Goal: Information Seeking & Learning: Check status

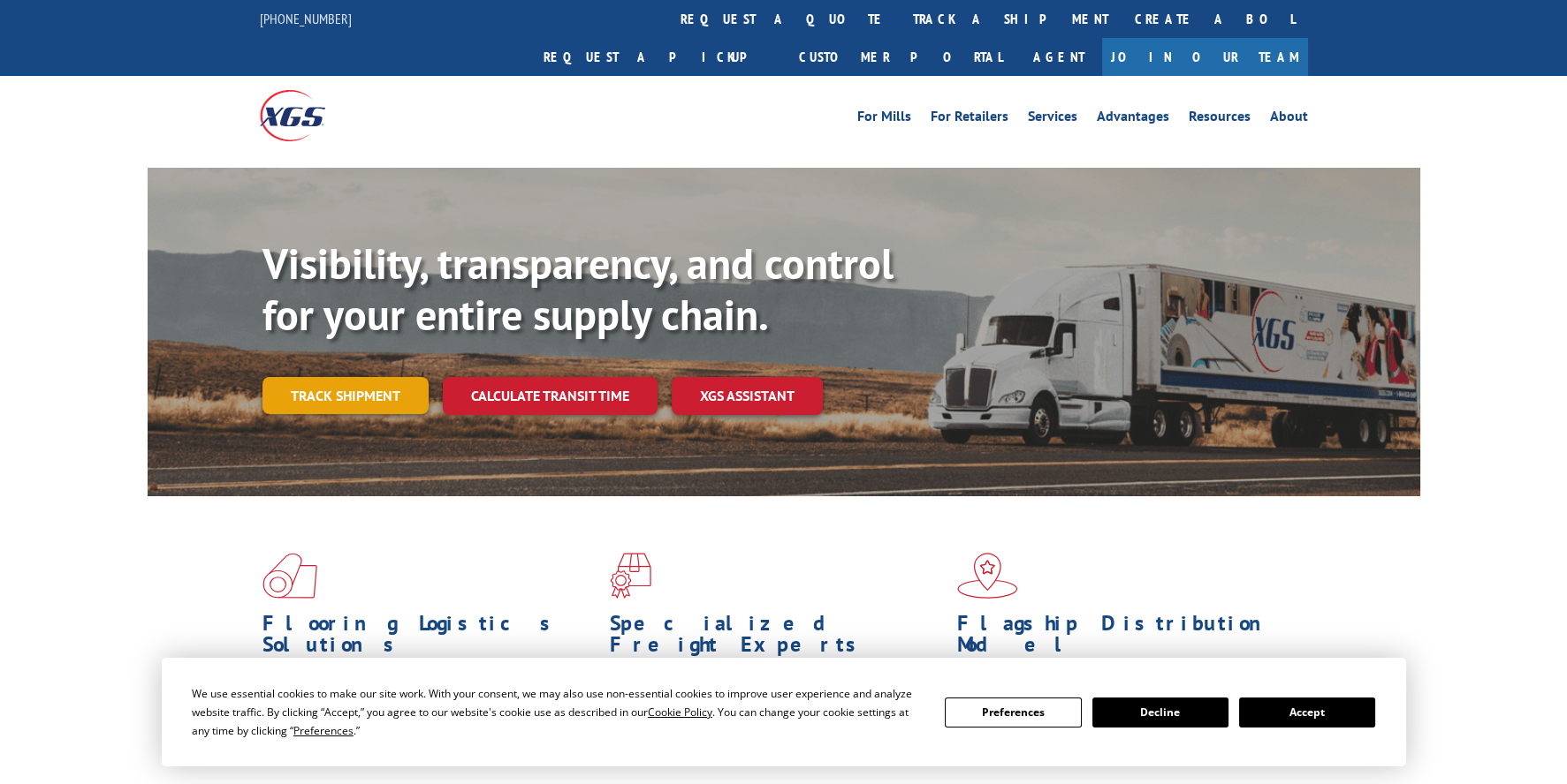
click at [358, 377] on link "Track shipment" at bounding box center [346, 394] width 167 height 37
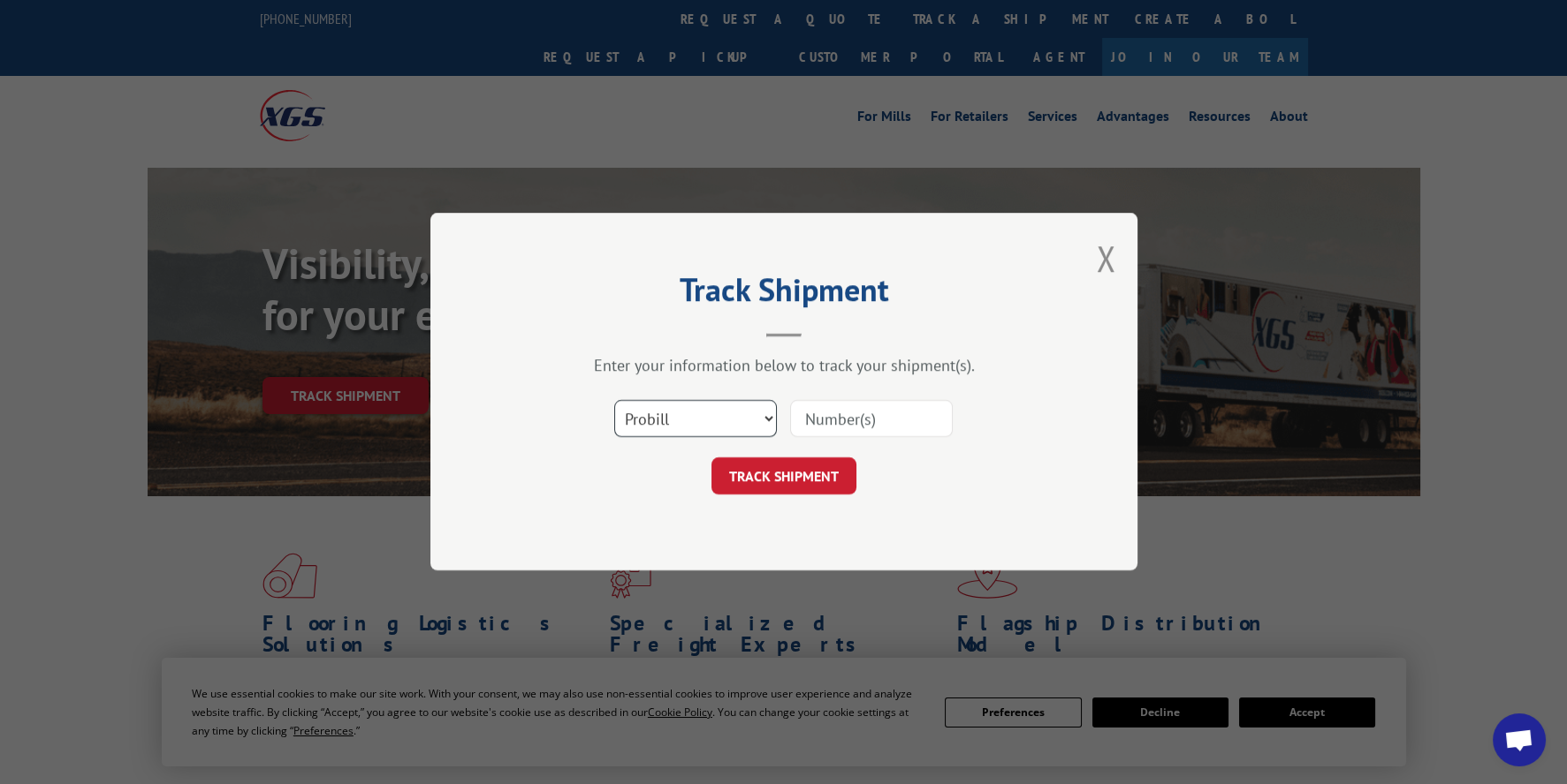
click at [768, 419] on select "Select category... Probill BOL PO" at bounding box center [695, 419] width 163 height 37
select select "bol"
click at [614, 401] on select "Select category... Probill BOL PO" at bounding box center [695, 419] width 163 height 37
click at [852, 426] on input at bounding box center [872, 419] width 163 height 37
paste input "7056081"
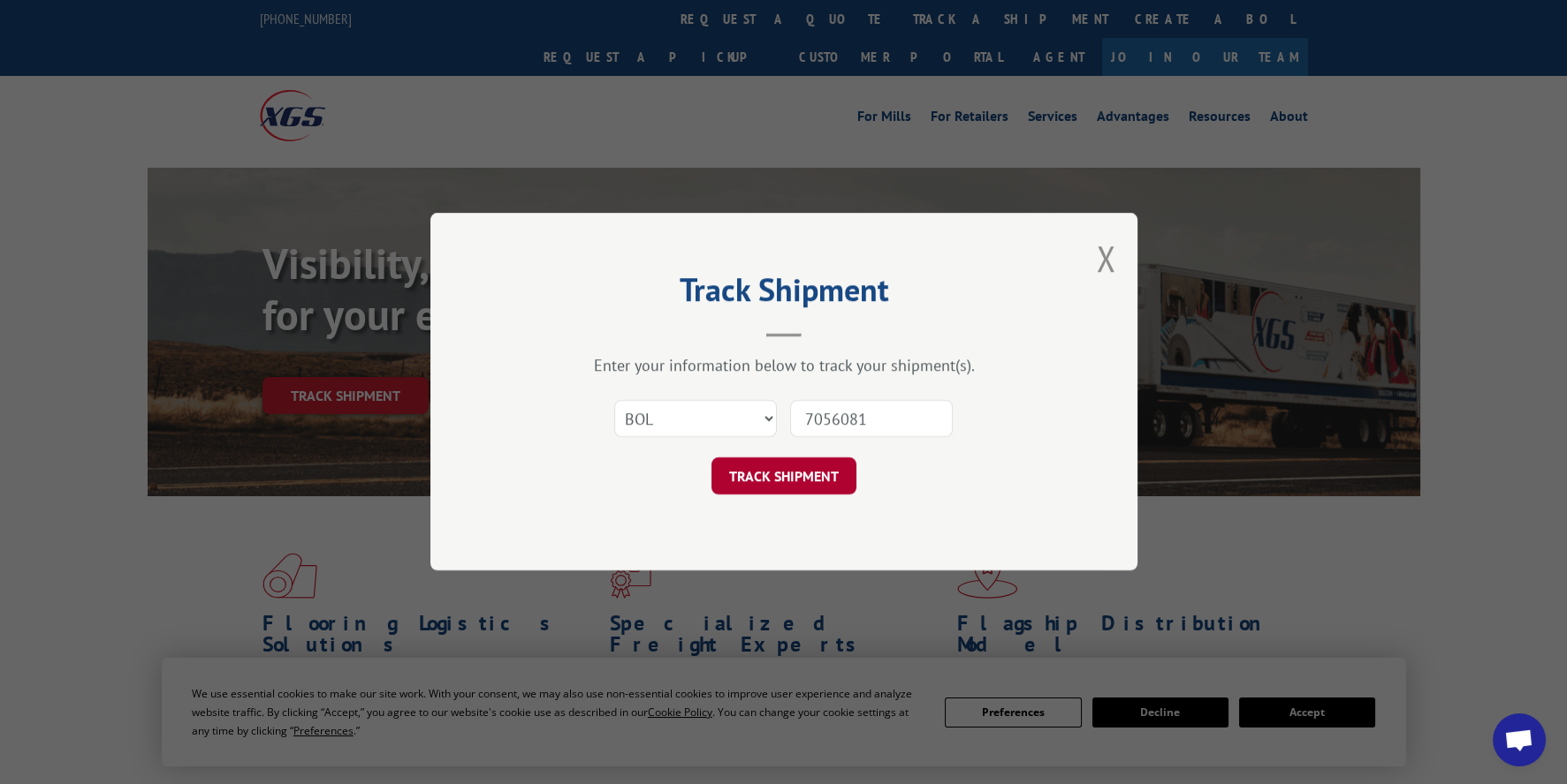
type input "7056081"
click at [817, 474] on button "TRACK SHIPMENT" at bounding box center [784, 476] width 145 height 37
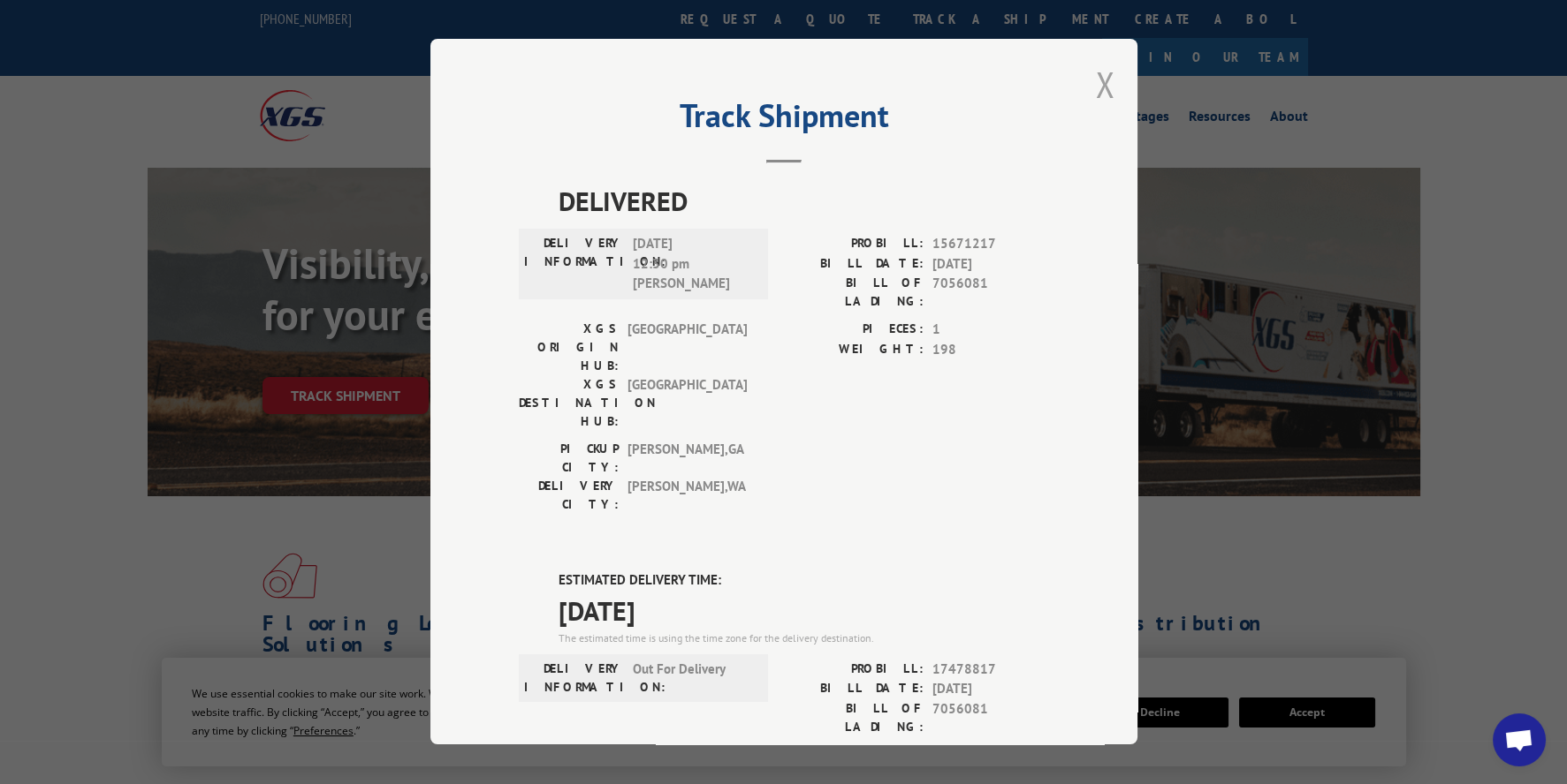
click at [1099, 79] on button "Close modal" at bounding box center [1106, 83] width 20 height 47
